Goal: Check status: Check status

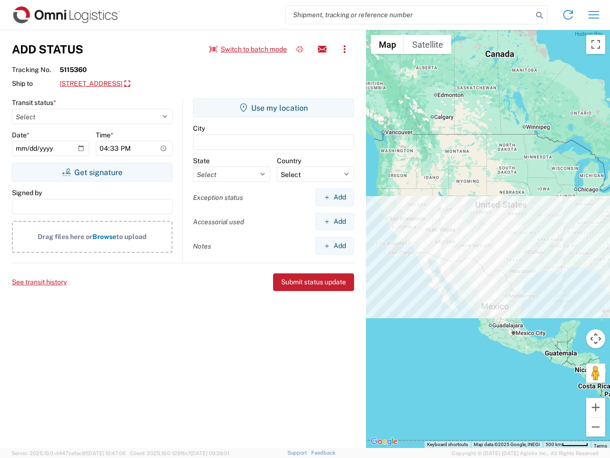
click at [410, 15] on input "search" at bounding box center [409, 15] width 247 height 18
click at [540, 15] on icon at bounding box center [539, 15] width 13 height 13
click at [568, 15] on icon at bounding box center [568, 14] width 15 height 15
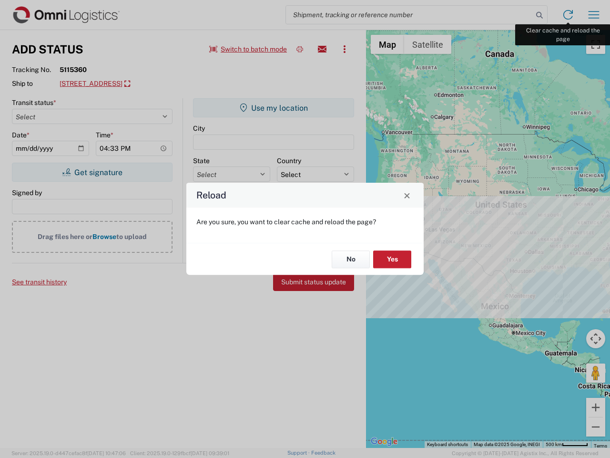
click at [594, 15] on div "Reload Are you sure, you want to clear cache and reload the page? No Yes" at bounding box center [305, 229] width 610 height 458
click at [248, 49] on div "Reload Are you sure, you want to clear cache and reload the page? No Yes" at bounding box center [305, 229] width 610 height 458
click at [300, 49] on div "Reload Are you sure, you want to clear cache and reload the page? No Yes" at bounding box center [305, 229] width 610 height 458
click at [322, 49] on div "Reload Are you sure, you want to clear cache and reload the page? No Yes" at bounding box center [305, 229] width 610 height 458
click at [345, 49] on div "Reload Are you sure, you want to clear cache and reload the page? No Yes" at bounding box center [305, 229] width 610 height 458
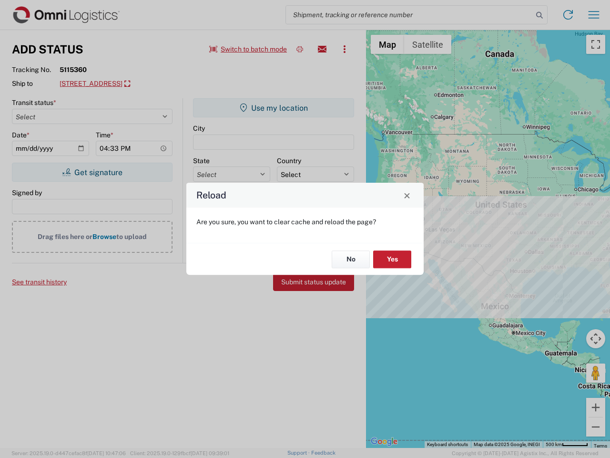
click at [146, 84] on div "Reload Are you sure, you want to clear cache and reload the page? No Yes" at bounding box center [305, 229] width 610 height 458
click at [92, 172] on div "Reload Are you sure, you want to clear cache and reload the page? No Yes" at bounding box center [305, 229] width 610 height 458
